Goal: Find specific page/section: Find specific page/section

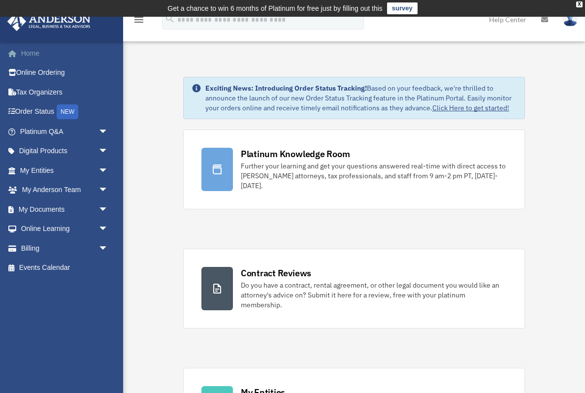
click at [22, 52] on link "Home" at bounding box center [65, 53] width 116 height 20
click at [572, 20] on img at bounding box center [569, 19] width 15 height 14
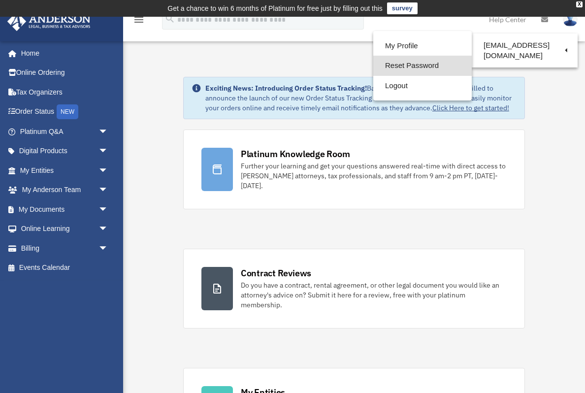
click at [413, 72] on link "Reset Password" at bounding box center [422, 66] width 98 height 20
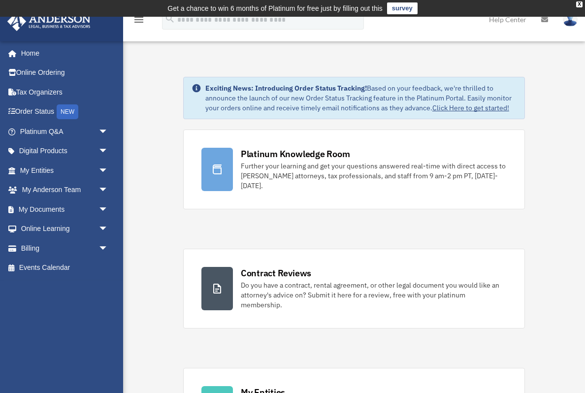
click at [572, 21] on img at bounding box center [569, 19] width 15 height 14
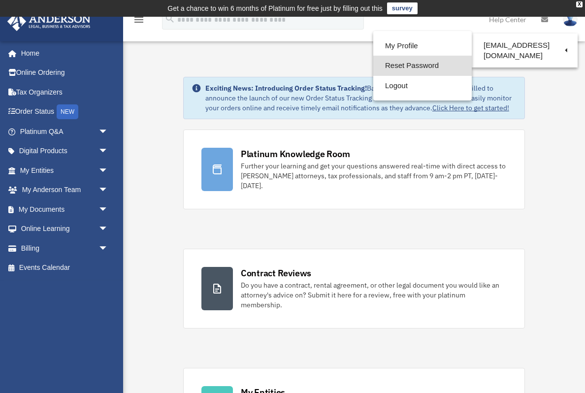
click at [412, 64] on link "Reset Password" at bounding box center [422, 66] width 98 height 20
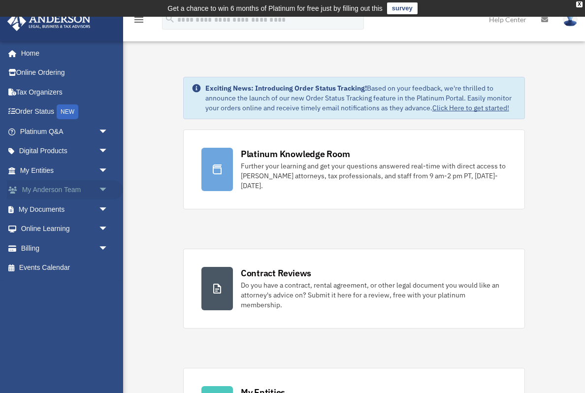
click at [87, 188] on link "My [PERSON_NAME] Team arrow_drop_down" at bounding box center [65, 190] width 116 height 20
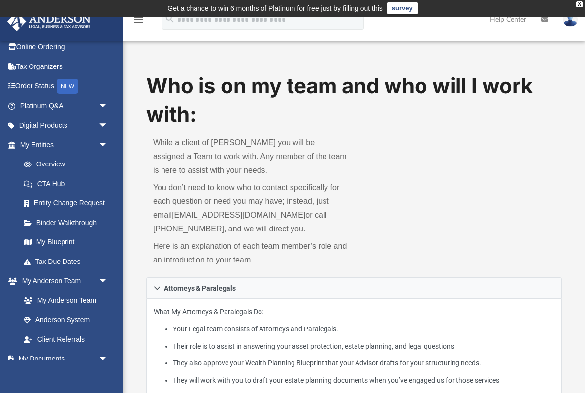
scroll to position [25, 0]
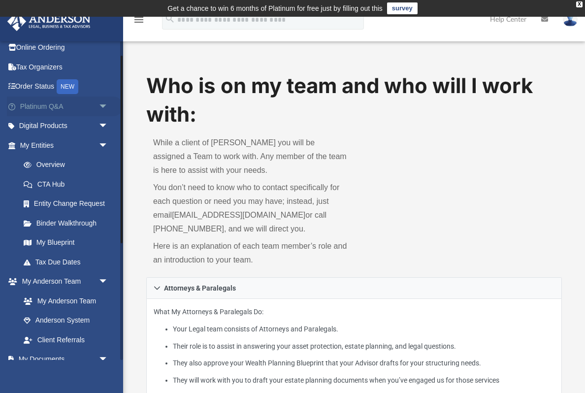
click at [108, 107] on span "arrow_drop_down" at bounding box center [108, 106] width 20 height 20
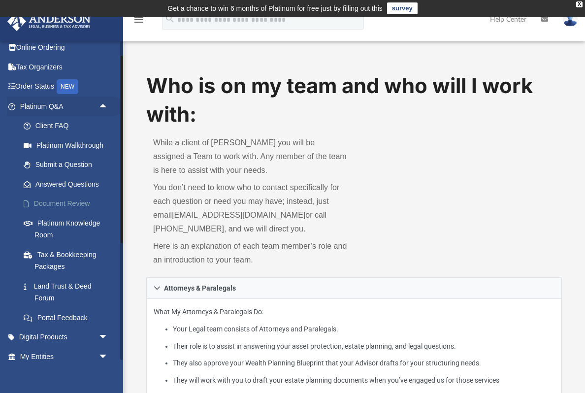
click at [81, 194] on link "Document Review" at bounding box center [68, 204] width 109 height 20
